Goal: Task Accomplishment & Management: Manage account settings

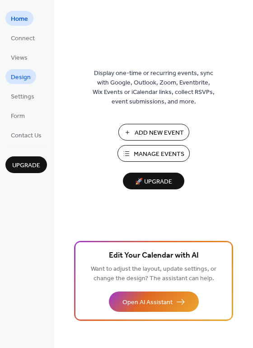
click at [18, 75] on span "Design" at bounding box center [21, 77] width 20 height 9
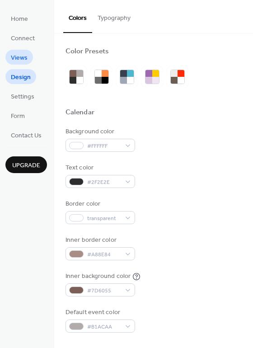
click at [21, 57] on span "Views" at bounding box center [19, 57] width 17 height 9
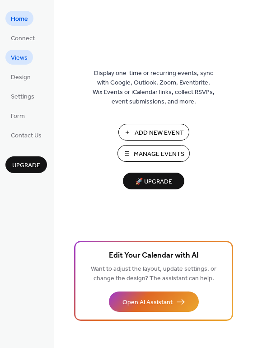
click at [19, 58] on span "Views" at bounding box center [19, 57] width 17 height 9
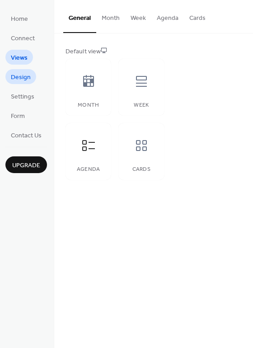
click at [19, 75] on span "Design" at bounding box center [21, 77] width 20 height 9
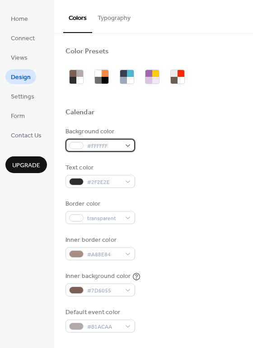
click at [104, 146] on span "#FFFFFF" at bounding box center [103, 146] width 33 height 9
click at [189, 131] on div "Background color #FFFFFF" at bounding box center [154, 139] width 176 height 25
click at [127, 148] on div "#FFFFFF" at bounding box center [101, 145] width 70 height 13
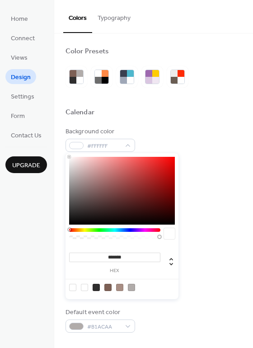
click at [131, 192] on div at bounding box center [122, 191] width 106 height 68
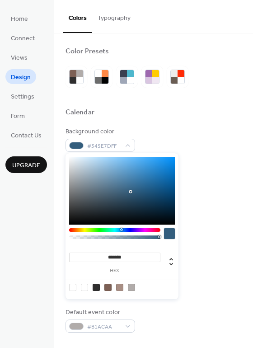
click at [121, 231] on div at bounding box center [114, 230] width 91 height 4
click at [137, 231] on div at bounding box center [114, 230] width 91 height 4
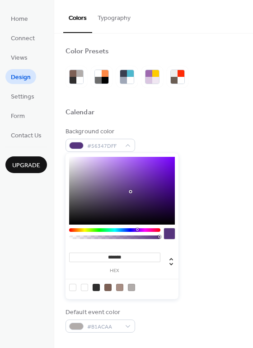
click at [140, 232] on div at bounding box center [114, 235] width 91 height 15
type input "*******"
click at [143, 231] on div at bounding box center [114, 230] width 91 height 4
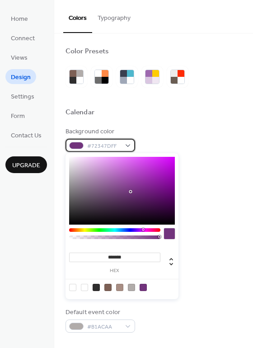
click at [91, 146] on span "#72347DFF" at bounding box center [103, 146] width 33 height 9
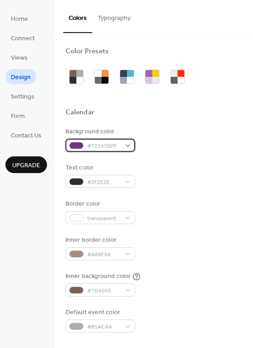
click at [127, 142] on div "#72347DFF" at bounding box center [101, 145] width 70 height 13
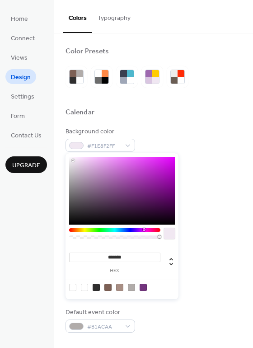
click at [73, 160] on div at bounding box center [122, 191] width 106 height 68
type input "***"
drag, startPoint x: 158, startPoint y: 236, endPoint x: 113, endPoint y: 242, distance: 44.8
click at [113, 242] on div at bounding box center [114, 235] width 91 height 15
drag, startPoint x: 113, startPoint y: 237, endPoint x: 121, endPoint y: 237, distance: 7.7
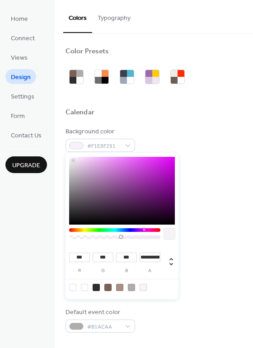
click at [121, 237] on div at bounding box center [121, 237] width 3 height 3
type input "*"
drag, startPoint x: 121, startPoint y: 236, endPoint x: 172, endPoint y: 236, distance: 51.1
click at [172, 236] on div at bounding box center [122, 235] width 106 height 15
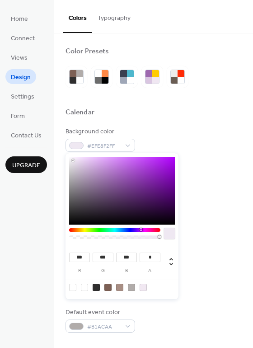
type input "***"
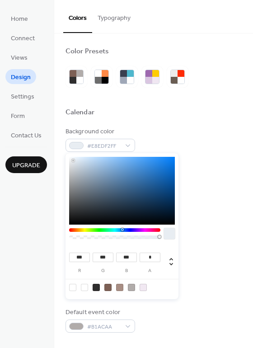
drag, startPoint x: 141, startPoint y: 229, endPoint x: 123, endPoint y: 231, distance: 18.2
click at [123, 231] on div at bounding box center [114, 230] width 91 height 4
type input "***"
click at [139, 231] on div at bounding box center [114, 230] width 91 height 4
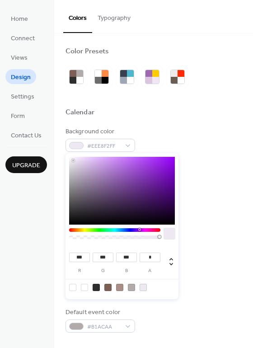
type input "***"
type input "**"
type input "***"
click at [152, 166] on div at bounding box center [122, 191] width 106 height 68
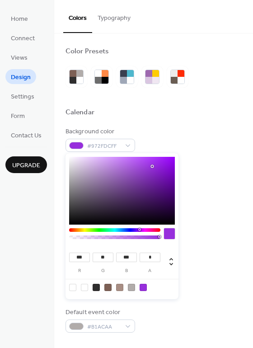
type input "***"
type input "**"
type input "***"
click at [137, 175] on div at bounding box center [122, 191] width 106 height 68
type input "***"
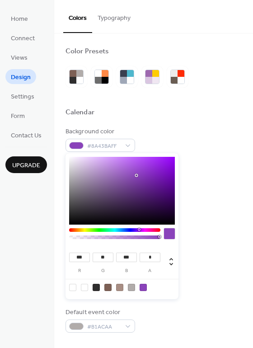
type input "***"
click at [80, 163] on div at bounding box center [122, 191] width 106 height 68
type input "***"
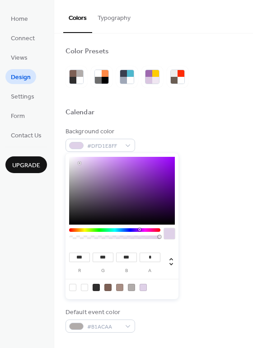
type input "***"
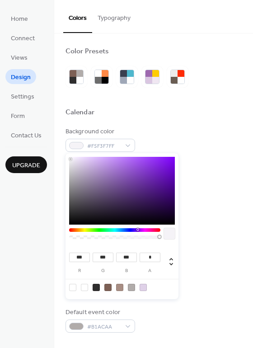
click at [71, 159] on div at bounding box center [122, 191] width 106 height 68
type input "**********"
drag, startPoint x: 159, startPoint y: 238, endPoint x: 151, endPoint y: 239, distance: 8.2
click at [151, 239] on div at bounding box center [115, 238] width 89 height 4
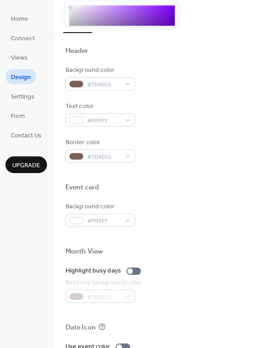
scroll to position [297, 0]
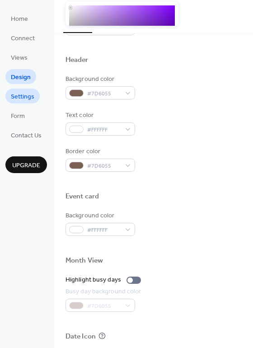
click at [20, 99] on span "Settings" at bounding box center [23, 96] width 24 height 9
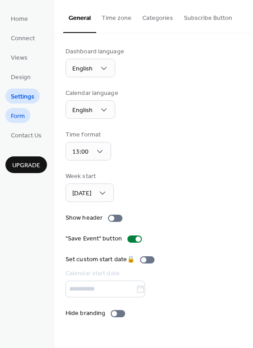
click at [22, 115] on span "Form" at bounding box center [18, 116] width 14 height 9
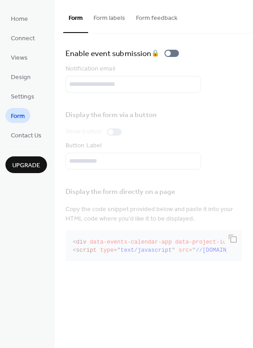
click at [111, 21] on button "Form labels" at bounding box center [109, 16] width 42 height 32
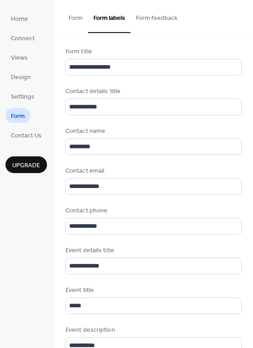
click at [145, 21] on button "Form feedback" at bounding box center [157, 16] width 52 height 32
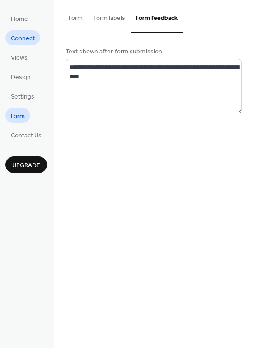
click at [23, 34] on span "Connect" at bounding box center [23, 38] width 24 height 9
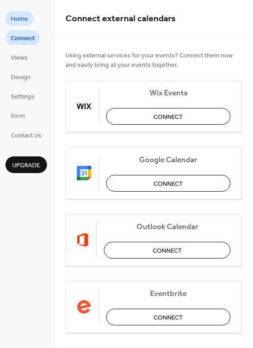
click at [22, 14] on span "Home" at bounding box center [19, 18] width 17 height 9
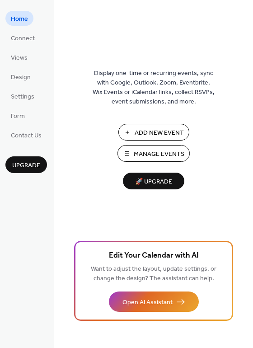
click at [151, 157] on span "Manage Events" at bounding box center [159, 154] width 51 height 9
click at [147, 134] on span "Add New Event" at bounding box center [159, 132] width 49 height 9
click at [159, 151] on span "Manage Events" at bounding box center [159, 154] width 51 height 9
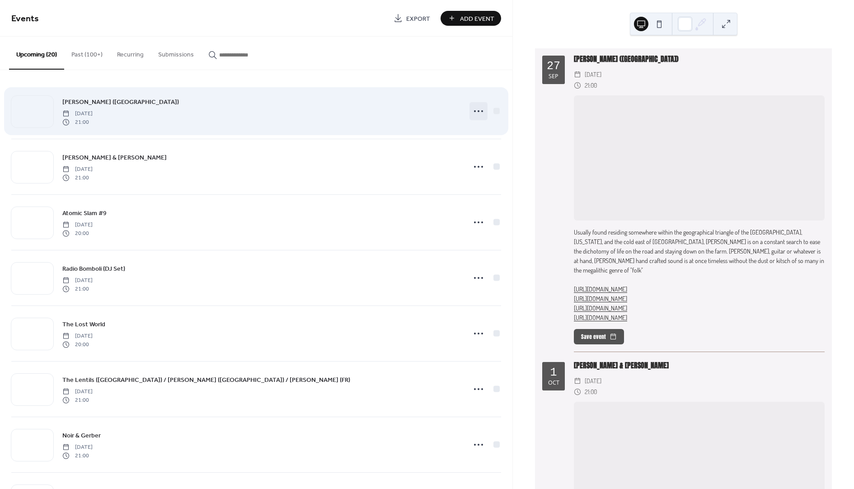
click at [473, 109] on icon at bounding box center [479, 111] width 14 height 14
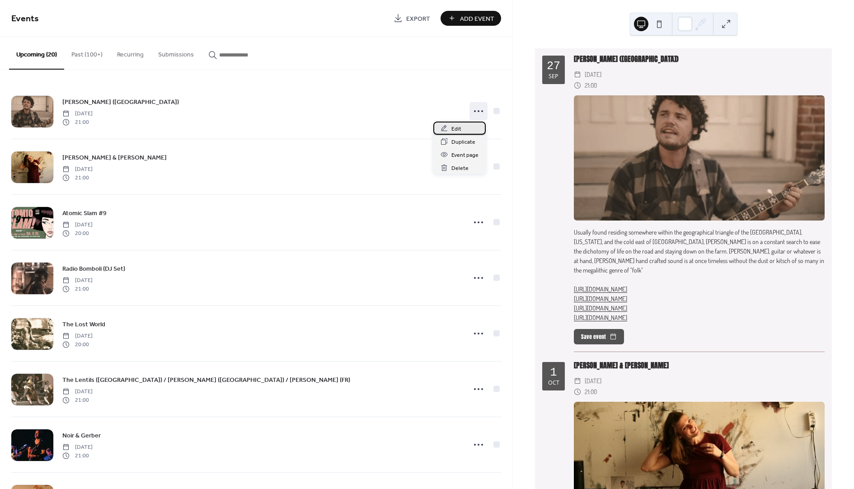
click at [455, 128] on span "Edit" at bounding box center [457, 128] width 10 height 9
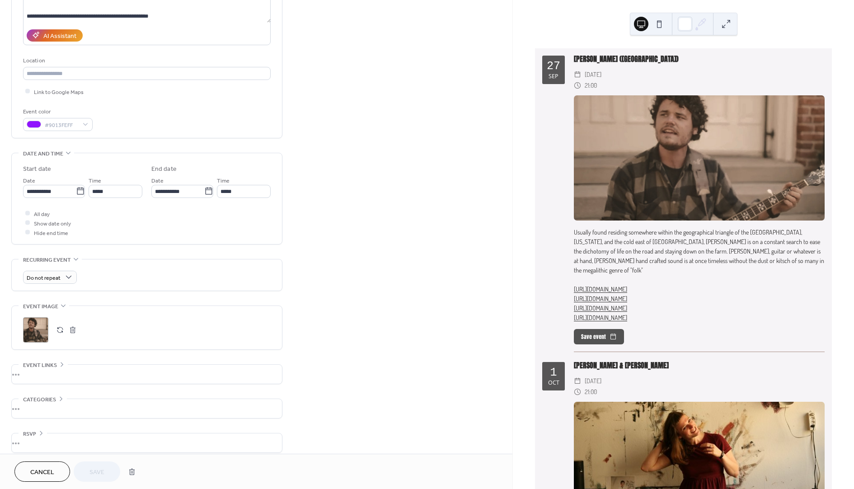
scroll to position [147, 0]
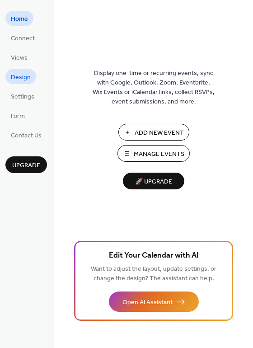
click at [23, 77] on span "Design" at bounding box center [21, 77] width 20 height 9
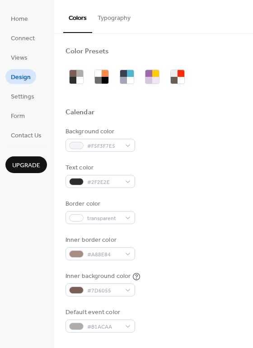
click at [110, 19] on button "Typography" at bounding box center [114, 16] width 44 height 32
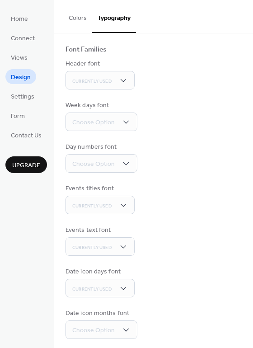
scroll to position [59, 0]
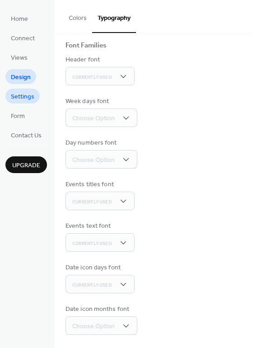
click at [14, 94] on span "Settings" at bounding box center [23, 96] width 24 height 9
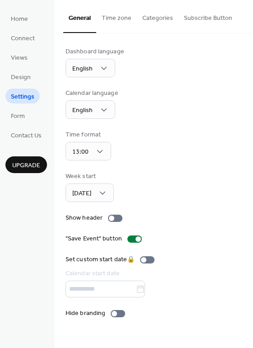
click at [116, 19] on button "Time zone" at bounding box center [116, 16] width 41 height 32
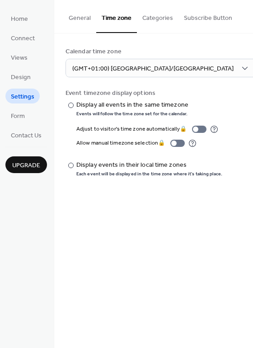
click at [147, 18] on button "Categories" at bounding box center [158, 16] width 42 height 32
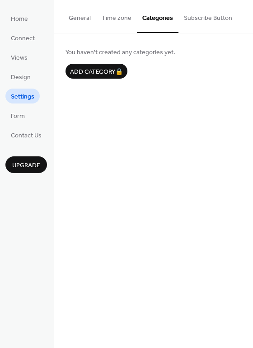
click at [188, 21] on button "Subscribe Button" at bounding box center [208, 16] width 59 height 32
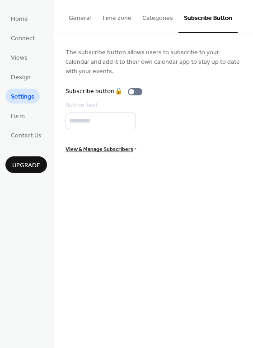
click at [145, 17] on button "Categories" at bounding box center [158, 16] width 42 height 32
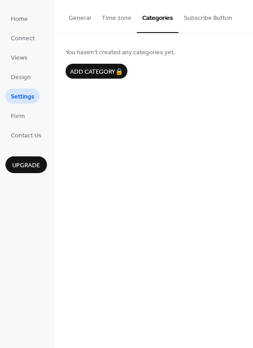
click at [114, 17] on button "Time zone" at bounding box center [116, 16] width 41 height 32
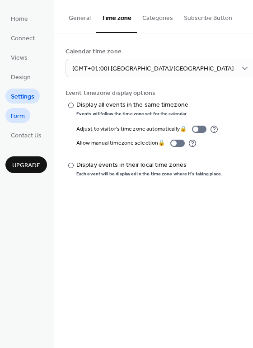
click at [24, 117] on span "Form" at bounding box center [18, 116] width 14 height 9
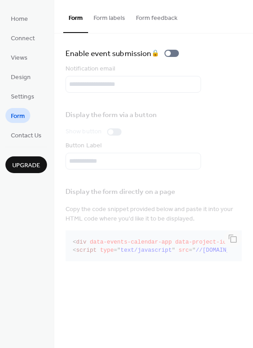
click at [108, 17] on button "Form labels" at bounding box center [109, 16] width 42 height 32
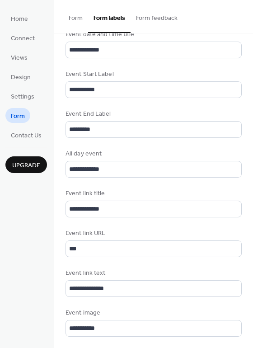
scroll to position [377, 0]
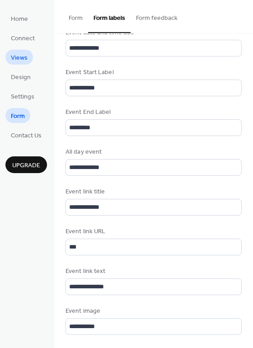
click at [17, 64] on link "Views" at bounding box center [19, 57] width 28 height 15
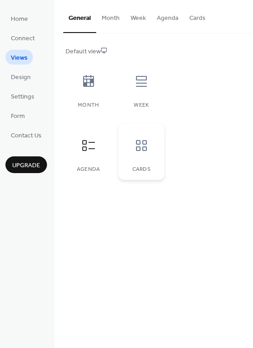
click at [146, 140] on icon at bounding box center [141, 145] width 11 height 11
click at [80, 152] on div at bounding box center [88, 145] width 27 height 27
click at [148, 142] on icon at bounding box center [141, 145] width 14 height 14
click at [135, 71] on div at bounding box center [141, 81] width 27 height 27
click at [83, 87] on icon at bounding box center [88, 81] width 14 height 14
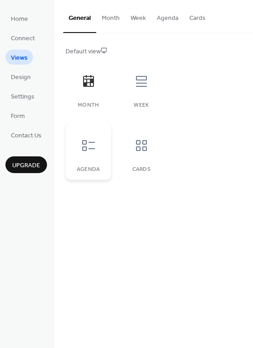
click at [96, 151] on div at bounding box center [88, 145] width 27 height 27
click at [144, 150] on icon at bounding box center [141, 145] width 11 height 11
click at [199, 21] on button "Cards" at bounding box center [197, 16] width 27 height 32
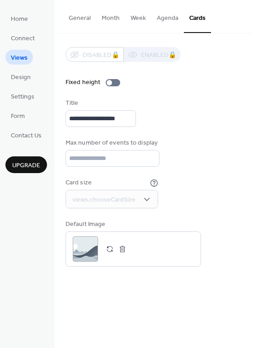
click at [164, 19] on button "Agenda" at bounding box center [167, 16] width 33 height 32
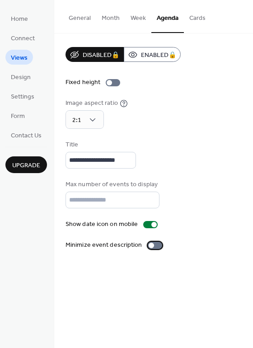
click at [151, 245] on div at bounding box center [151, 245] width 5 height 5
click at [82, 20] on button "General" at bounding box center [79, 16] width 33 height 32
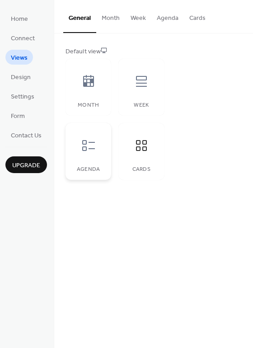
click at [86, 150] on icon at bounding box center [88, 145] width 13 height 11
click at [161, 19] on button "Agenda" at bounding box center [167, 16] width 33 height 32
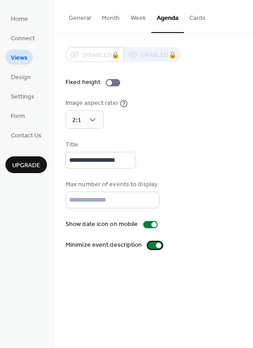
click at [150, 246] on div at bounding box center [155, 245] width 14 height 7
click at [150, 246] on div at bounding box center [151, 245] width 5 height 5
click at [150, 246] on div at bounding box center [155, 245] width 14 height 7
click at [111, 83] on div at bounding box center [113, 82] width 14 height 7
click at [112, 82] on div at bounding box center [113, 82] width 14 height 7
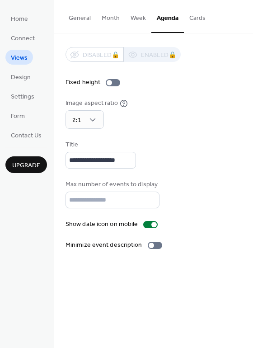
click at [80, 19] on button "General" at bounding box center [79, 16] width 33 height 32
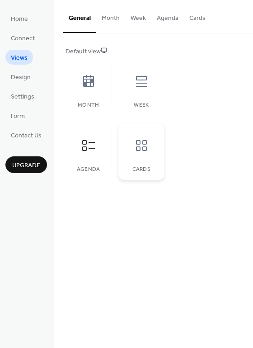
click at [136, 145] on icon at bounding box center [141, 145] width 14 height 14
click at [194, 18] on button "Cards" at bounding box center [197, 16] width 27 height 32
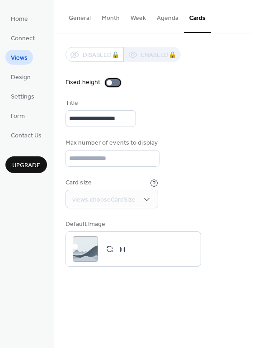
click at [109, 80] on div at bounding box center [109, 82] width 5 height 5
click at [109, 80] on div at bounding box center [113, 82] width 14 height 7
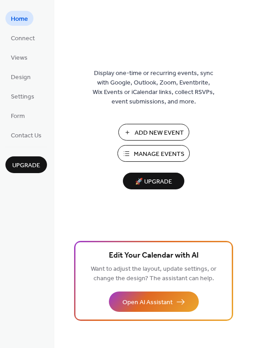
click at [135, 155] on span "Manage Events" at bounding box center [159, 154] width 51 height 9
click at [29, 41] on span "Connect" at bounding box center [23, 38] width 24 height 9
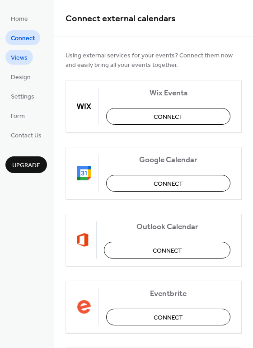
click at [21, 60] on span "Views" at bounding box center [19, 57] width 17 height 9
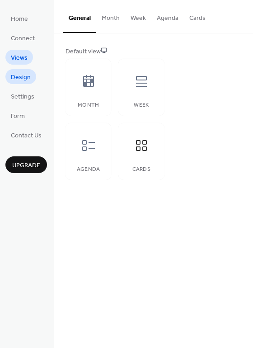
click at [23, 80] on span "Design" at bounding box center [21, 77] width 20 height 9
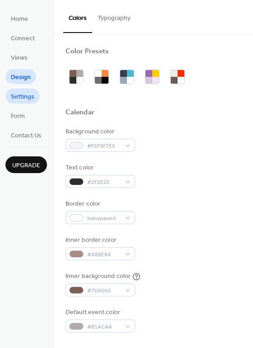
click at [21, 99] on span "Settings" at bounding box center [23, 96] width 24 height 9
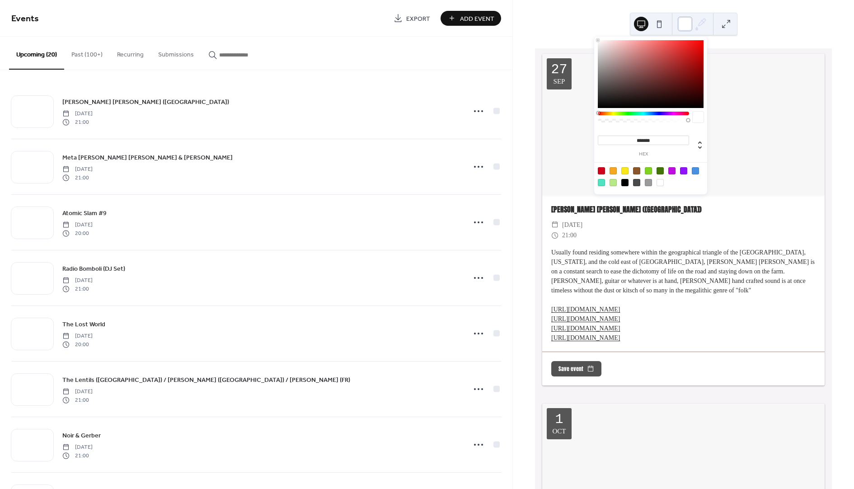
click at [685, 27] on div at bounding box center [685, 24] width 14 height 14
click at [658, 26] on button at bounding box center [659, 24] width 14 height 14
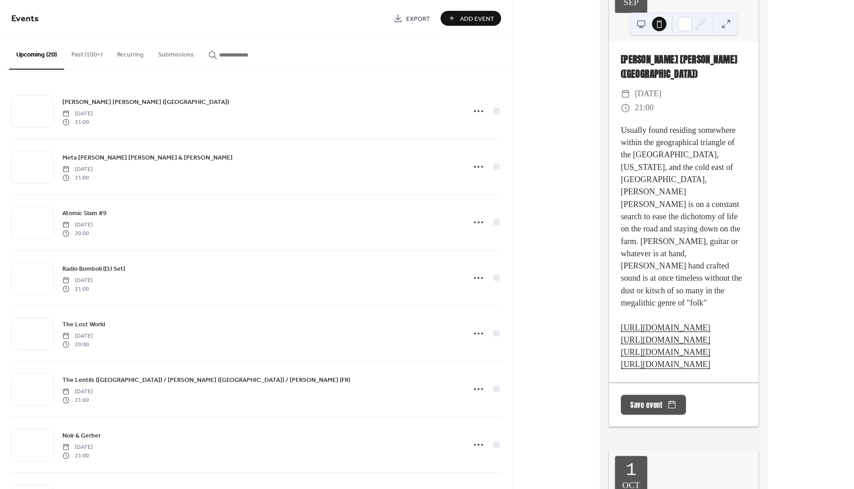
scroll to position [96, 0]
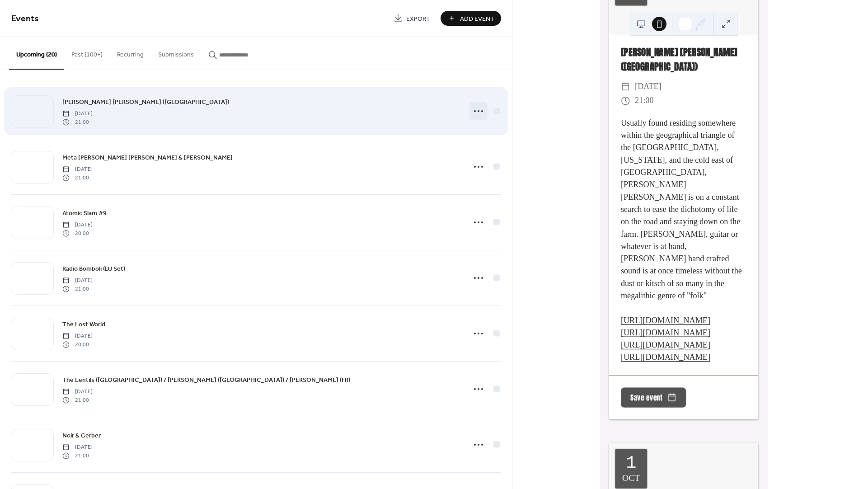
click at [475, 113] on icon at bounding box center [479, 111] width 14 height 14
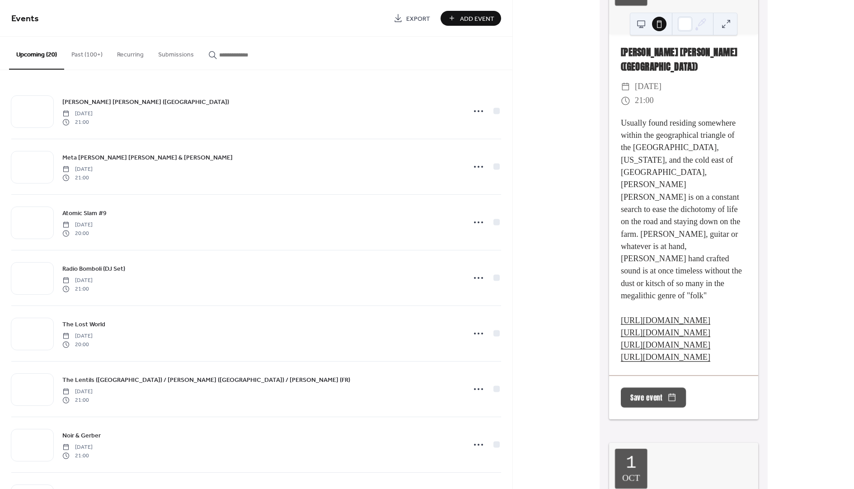
click at [536, 123] on div "27 Sep Andy Dale Petty (US) ​ Saturday, September 27, 2025 ​ 21:00 Usually foun…" at bounding box center [683, 244] width 341 height 489
click at [642, 23] on button at bounding box center [641, 24] width 14 height 14
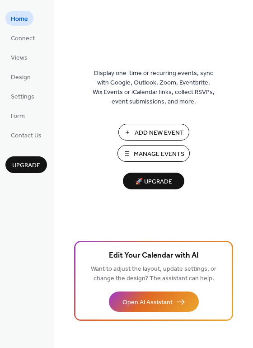
click at [138, 153] on span "Manage Events" at bounding box center [159, 154] width 51 height 9
click at [20, 79] on span "Design" at bounding box center [21, 77] width 20 height 9
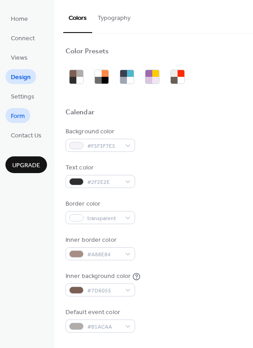
click at [22, 116] on span "Form" at bounding box center [18, 116] width 14 height 9
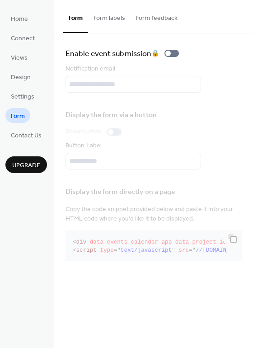
click at [107, 18] on button "Form labels" at bounding box center [109, 16] width 42 height 32
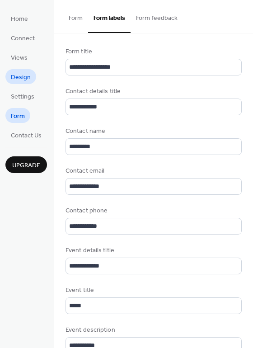
click at [21, 73] on span "Design" at bounding box center [21, 77] width 20 height 9
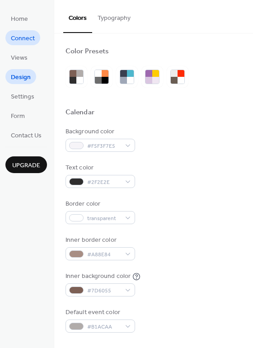
click at [26, 40] on span "Connect" at bounding box center [23, 38] width 24 height 9
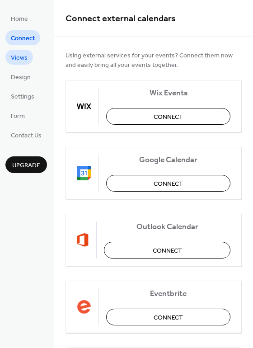
click at [22, 57] on span "Views" at bounding box center [19, 57] width 17 height 9
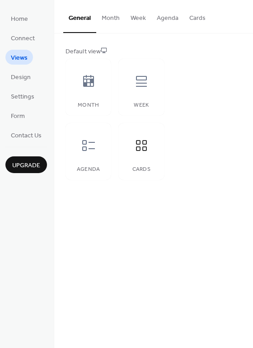
click at [109, 18] on button "Month" at bounding box center [110, 16] width 29 height 32
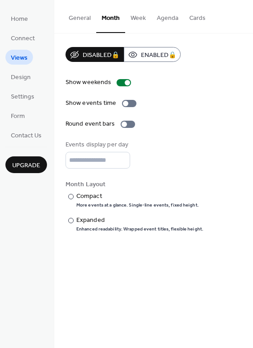
click at [136, 21] on button "Week" at bounding box center [138, 16] width 26 height 32
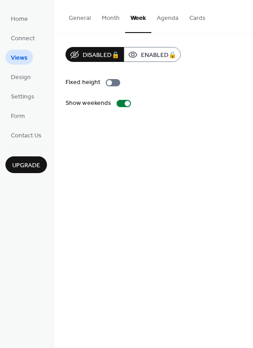
click at [164, 22] on button "Agenda" at bounding box center [167, 16] width 33 height 32
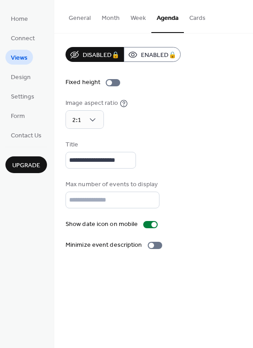
click at [190, 23] on button "Cards" at bounding box center [197, 16] width 27 height 32
